Goal: Communication & Community: Participate in discussion

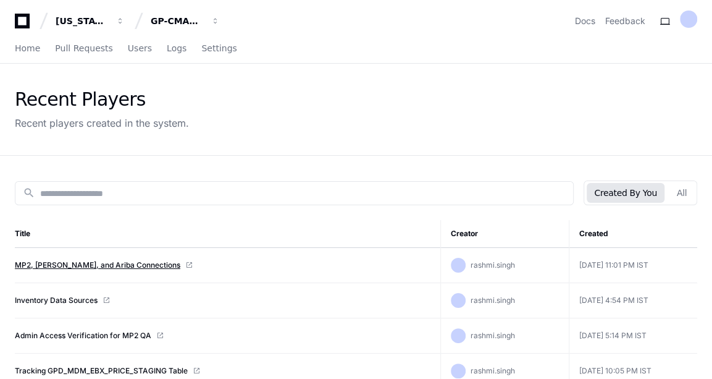
click at [112, 262] on link "MP2, [PERSON_NAME], and Ariba Connections" at bounding box center [98, 265] width 166 height 10
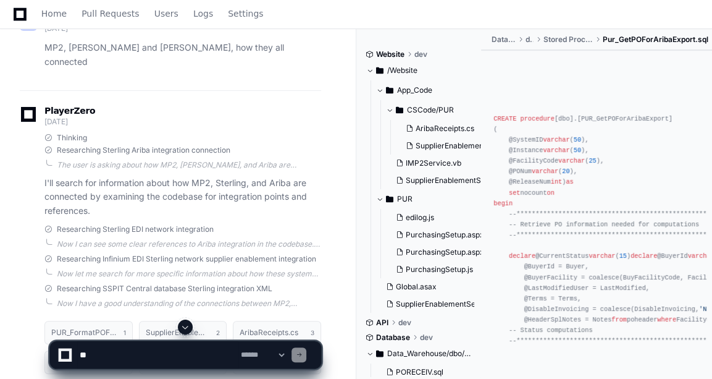
scroll to position [141, 0]
click at [184, 330] on span at bounding box center [185, 327] width 10 height 10
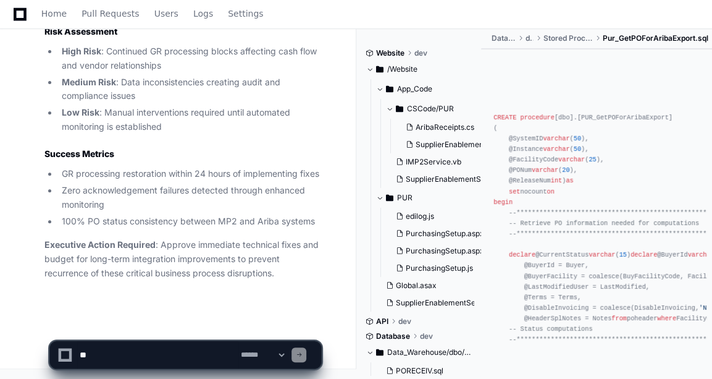
scroll to position [11211, 0]
click at [136, 350] on textarea at bounding box center [157, 354] width 161 height 27
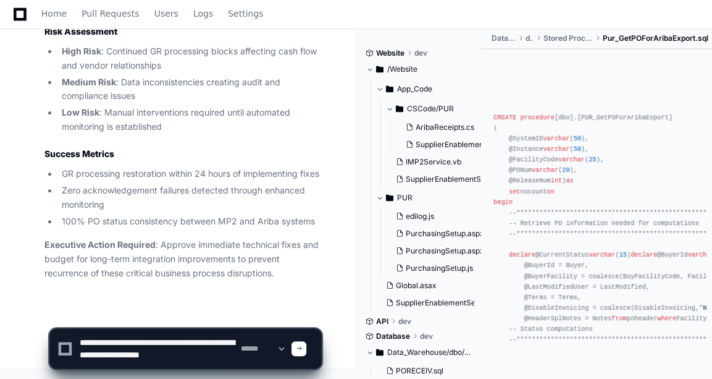
type textarea "**********"
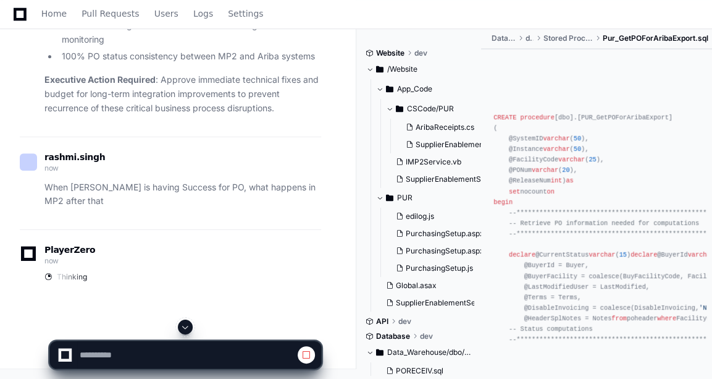
click at [183, 325] on span at bounding box center [185, 327] width 10 height 10
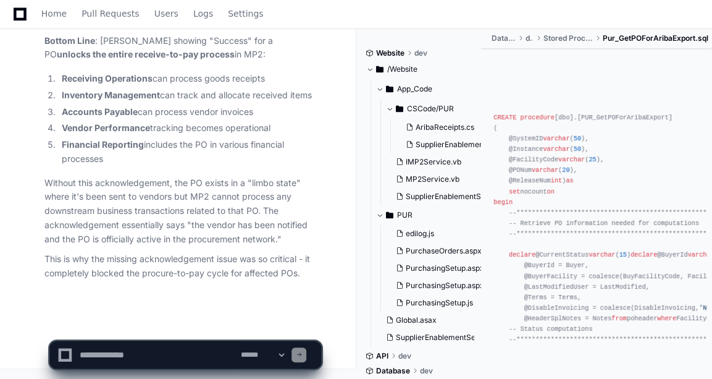
scroll to position [13376, 0]
click at [121, 354] on textarea at bounding box center [157, 354] width 161 height 27
click at [161, 354] on textarea at bounding box center [157, 354] width 161 height 27
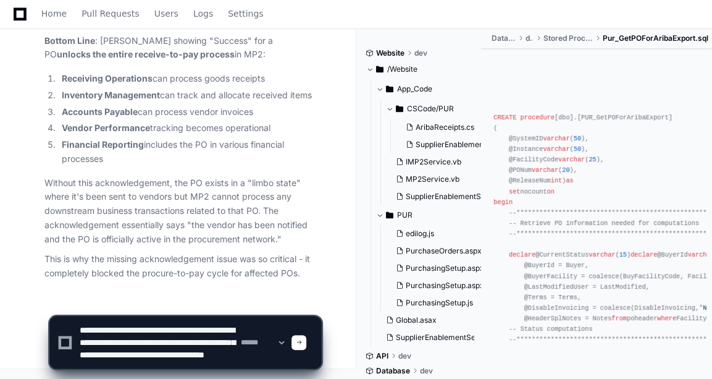
scroll to position [16, 0]
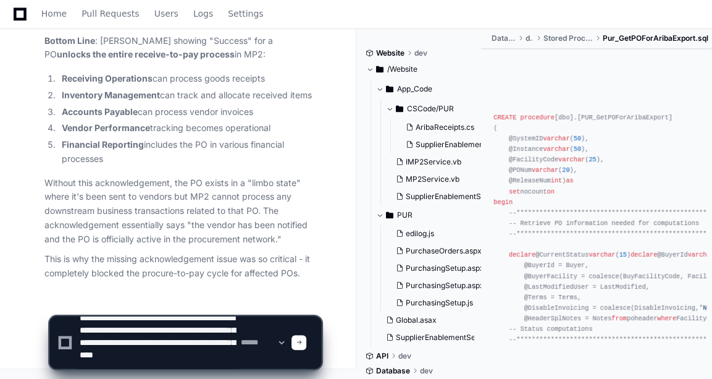
type textarea "**********"
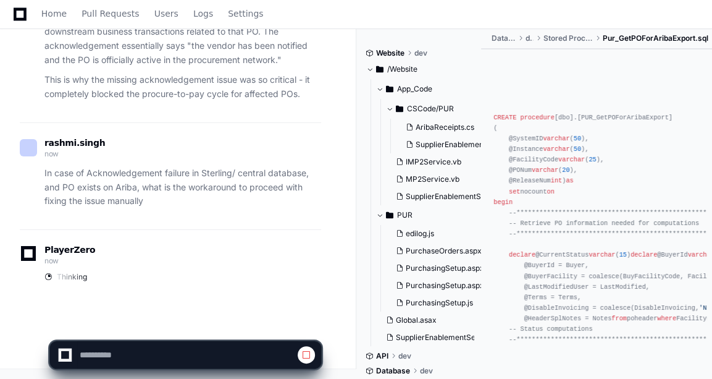
scroll to position [13554, 0]
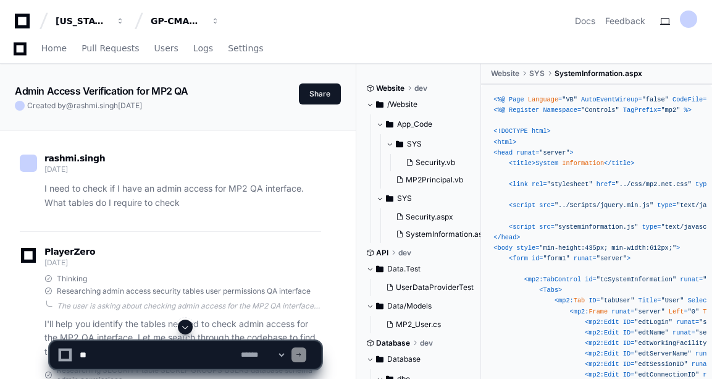
scroll to position [382, 0]
